Goal: Find specific page/section: Find specific page/section

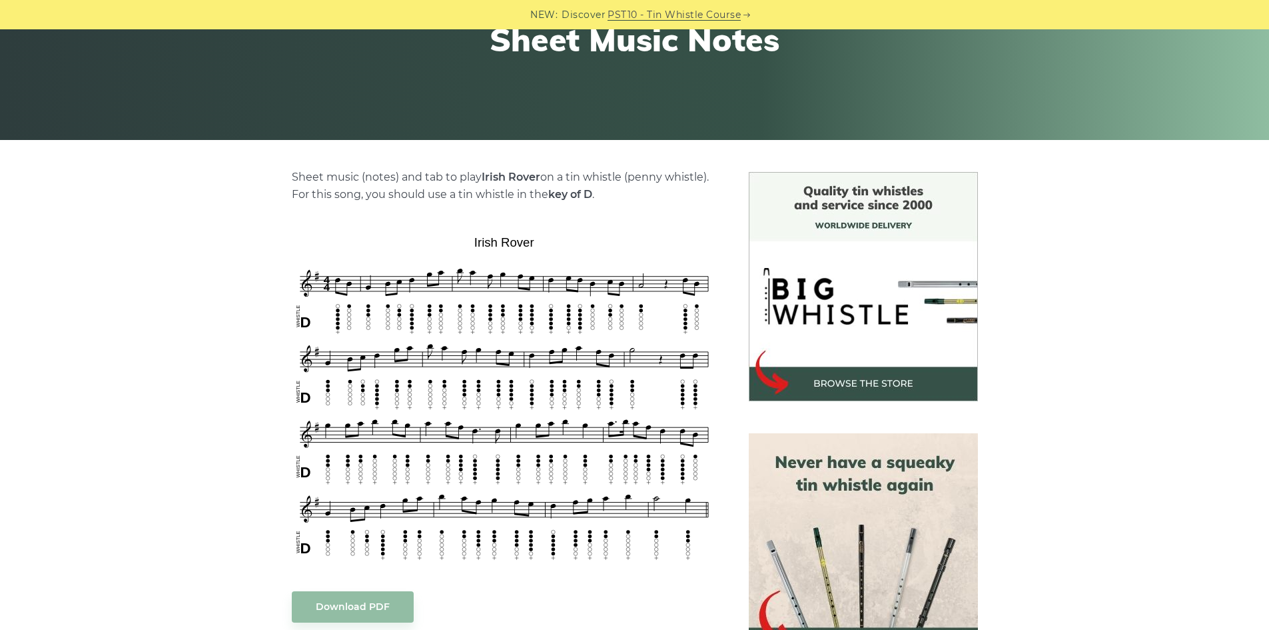
scroll to position [266, 0]
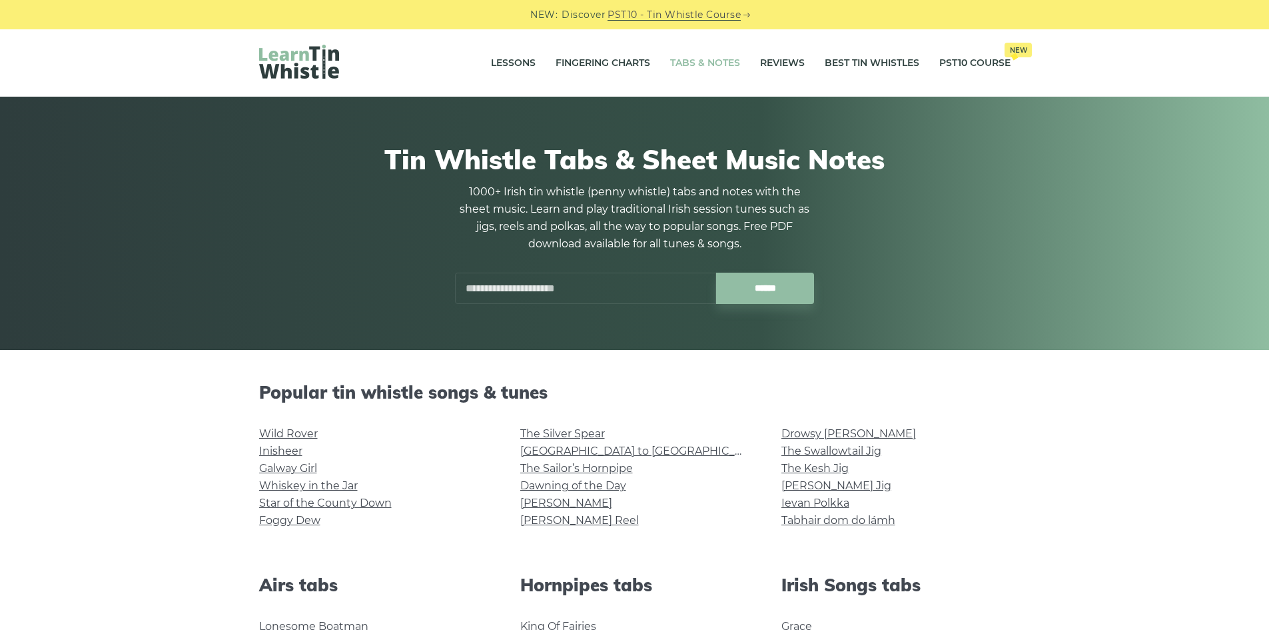
click at [516, 274] on input "text" at bounding box center [585, 287] width 261 height 31
type input "**********"
click at [716, 272] on input "******" at bounding box center [765, 287] width 98 height 31
